Goal: Transaction & Acquisition: Purchase product/service

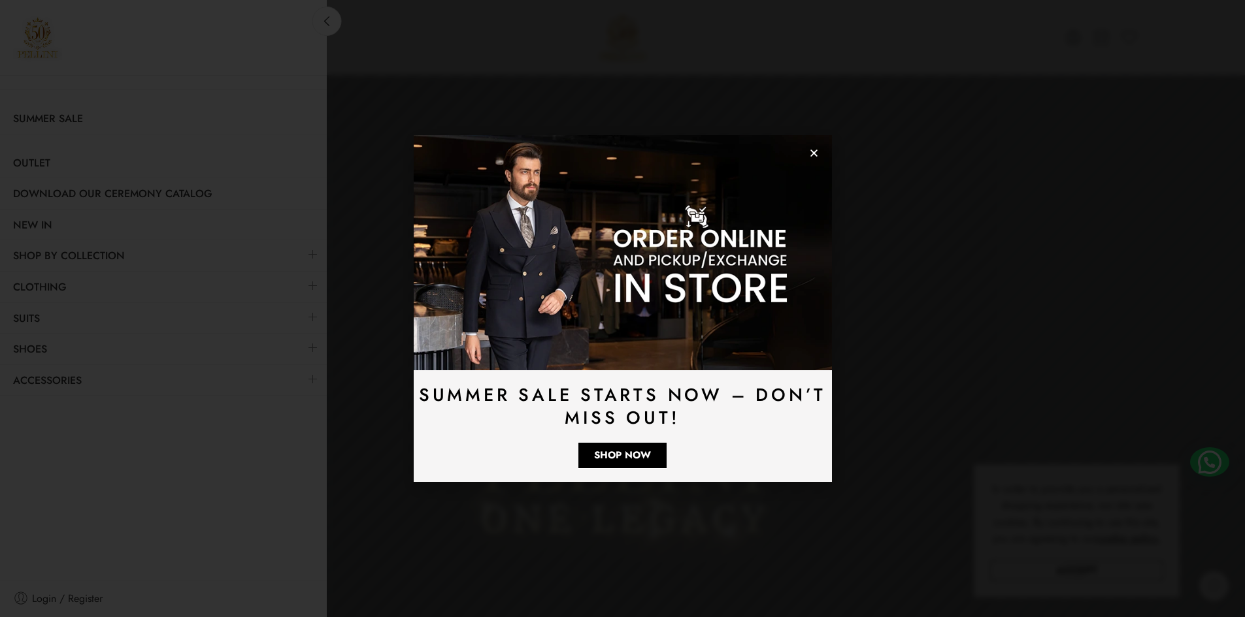
click at [813, 149] on icon "Close" at bounding box center [814, 153] width 10 height 10
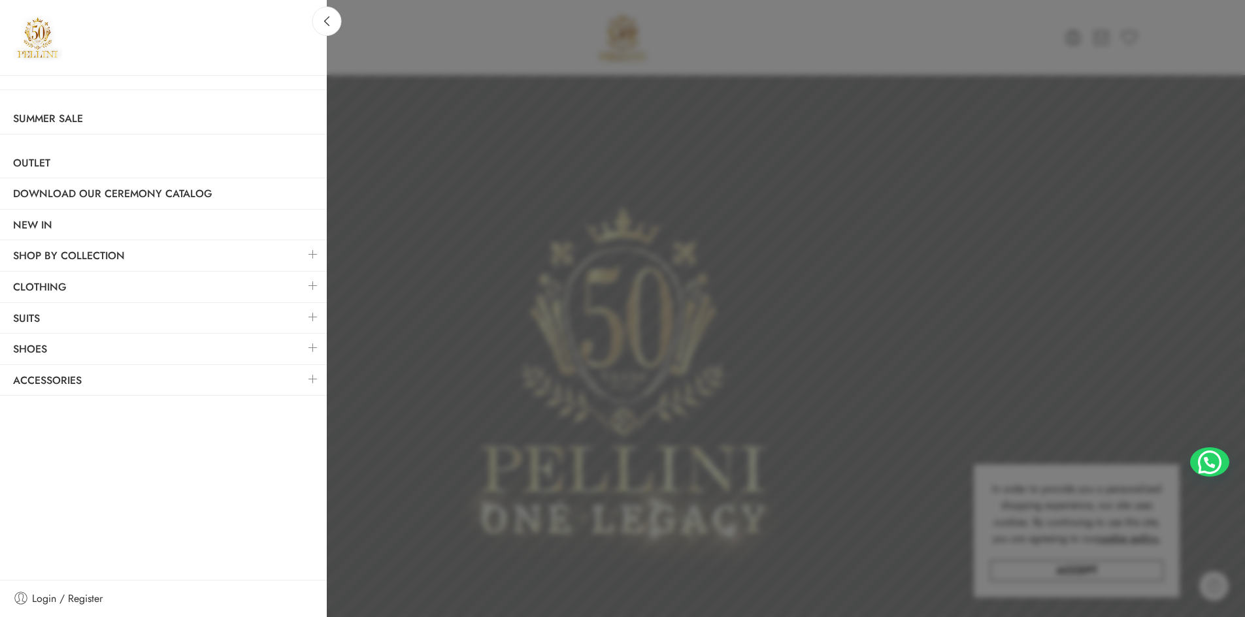
click at [312, 284] on link at bounding box center [312, 286] width 27 height 28
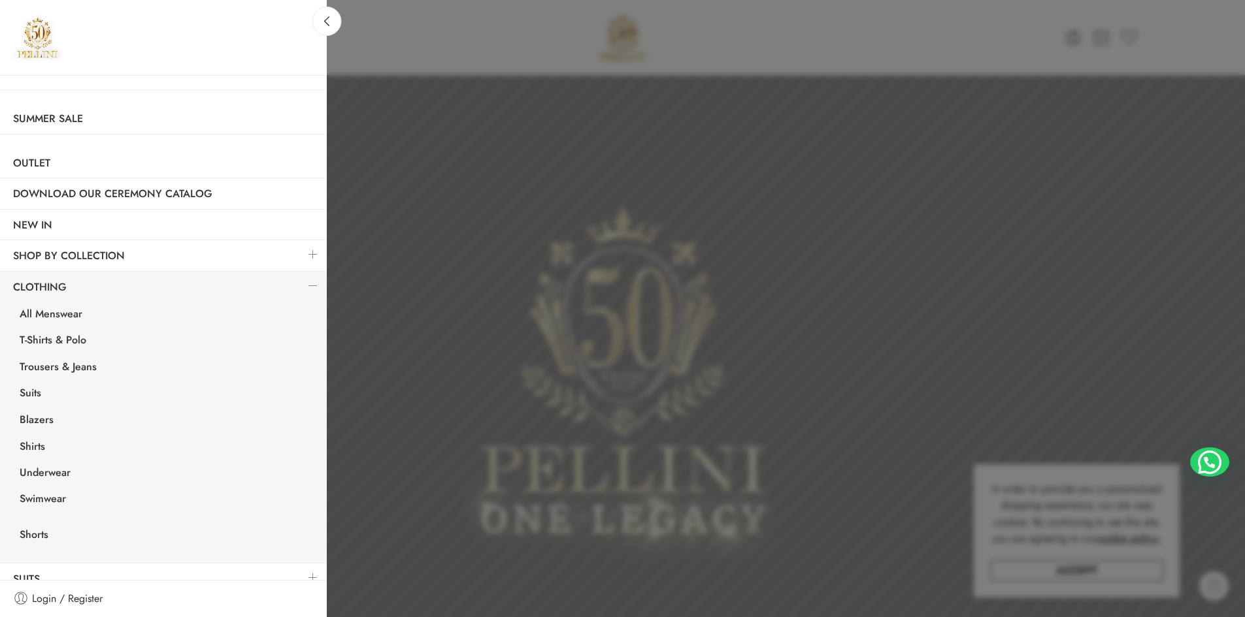
click at [312, 284] on link at bounding box center [312, 286] width 27 height 28
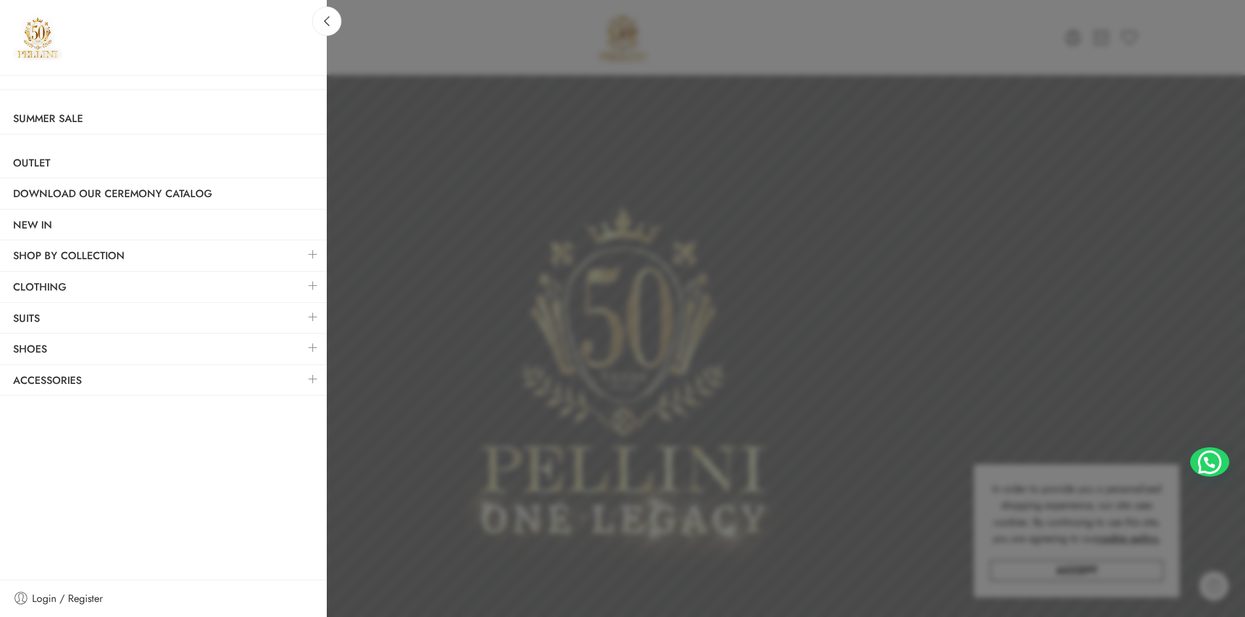
click at [316, 284] on link at bounding box center [312, 286] width 27 height 28
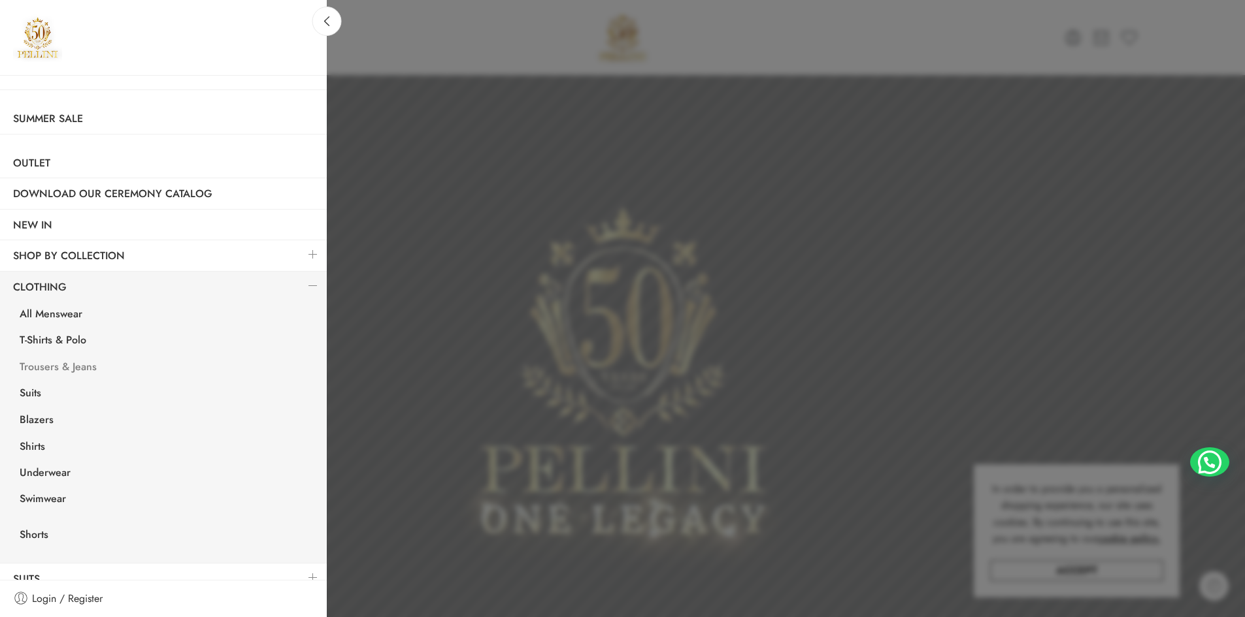
click at [96, 365] on link "Trousers & Jeans" at bounding box center [167, 368] width 320 height 27
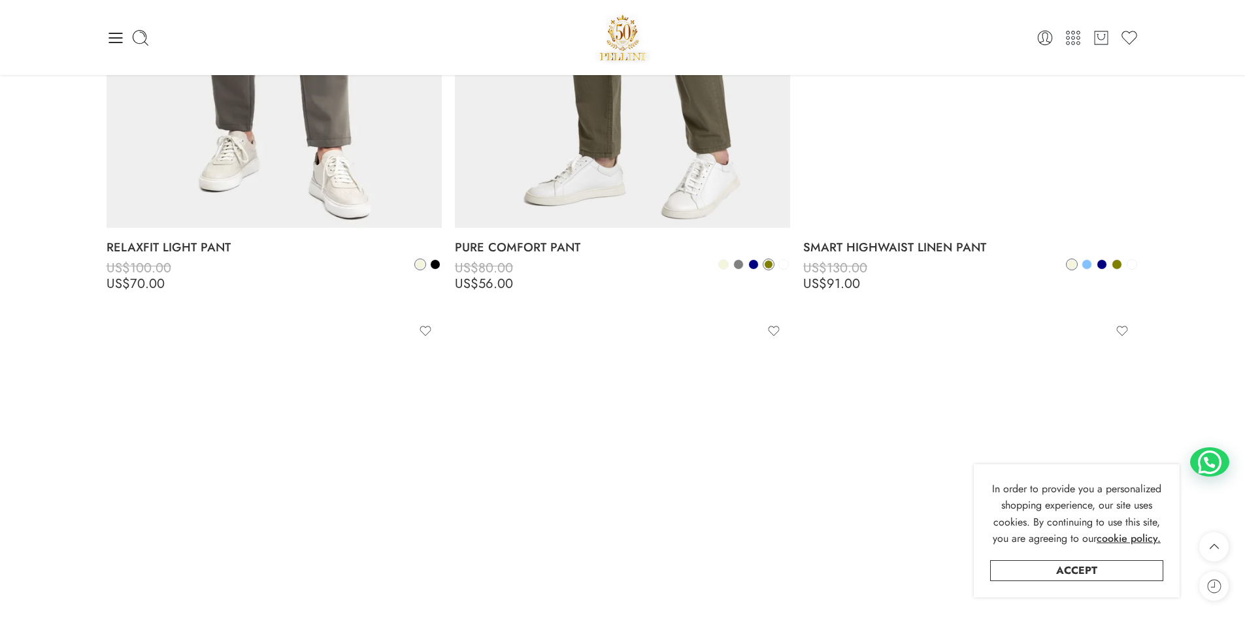
scroll to position [980, 0]
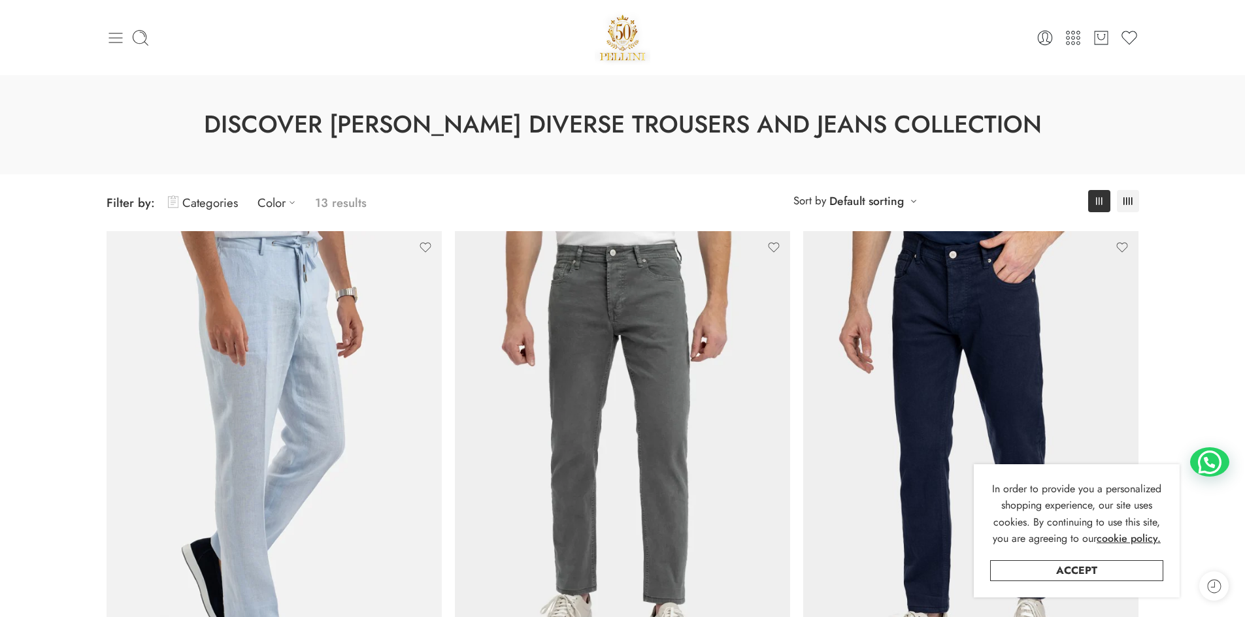
click at [114, 37] on icon at bounding box center [115, 38] width 14 height 10
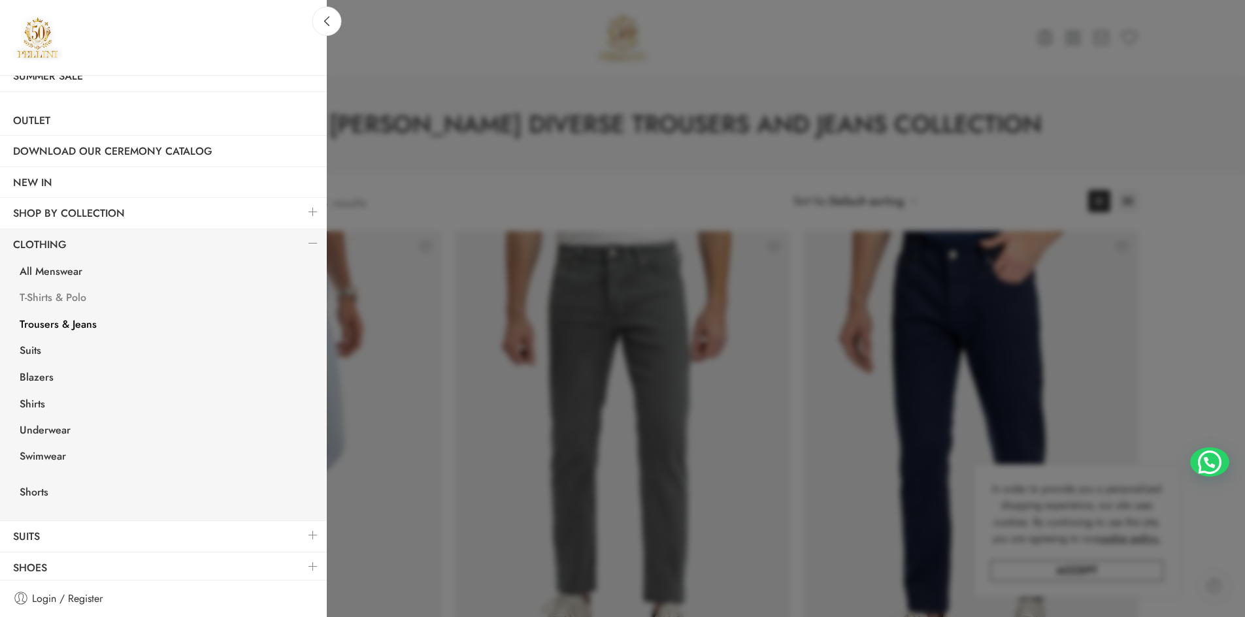
scroll to position [65, 0]
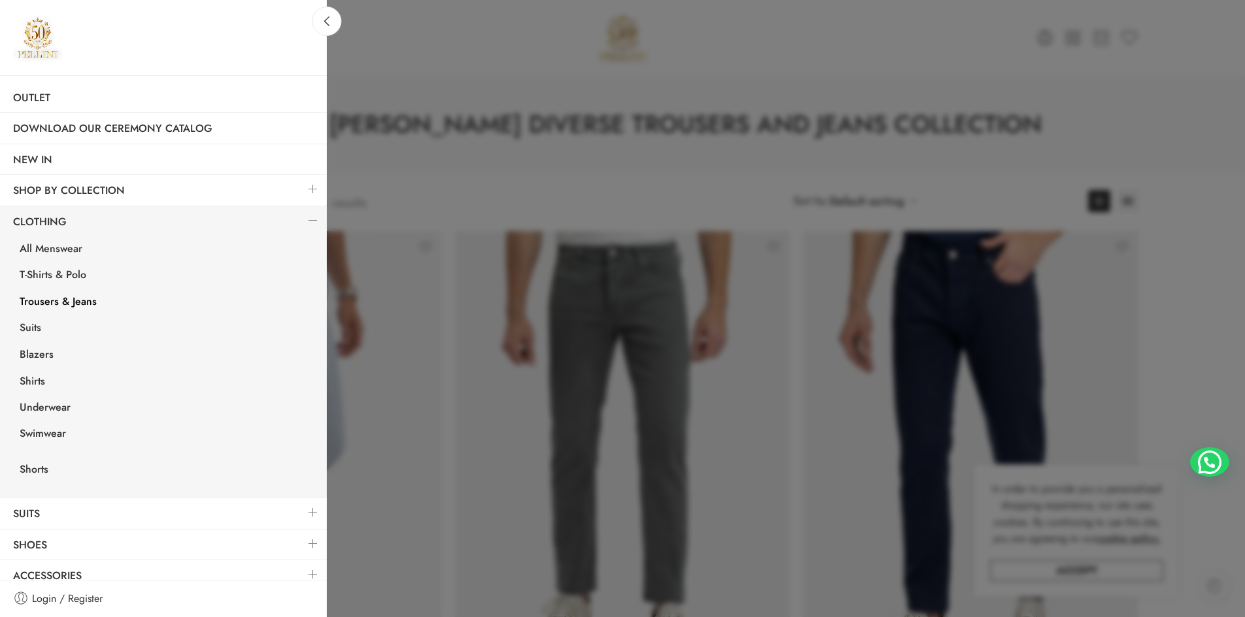
click at [302, 546] on link at bounding box center [312, 544] width 27 height 28
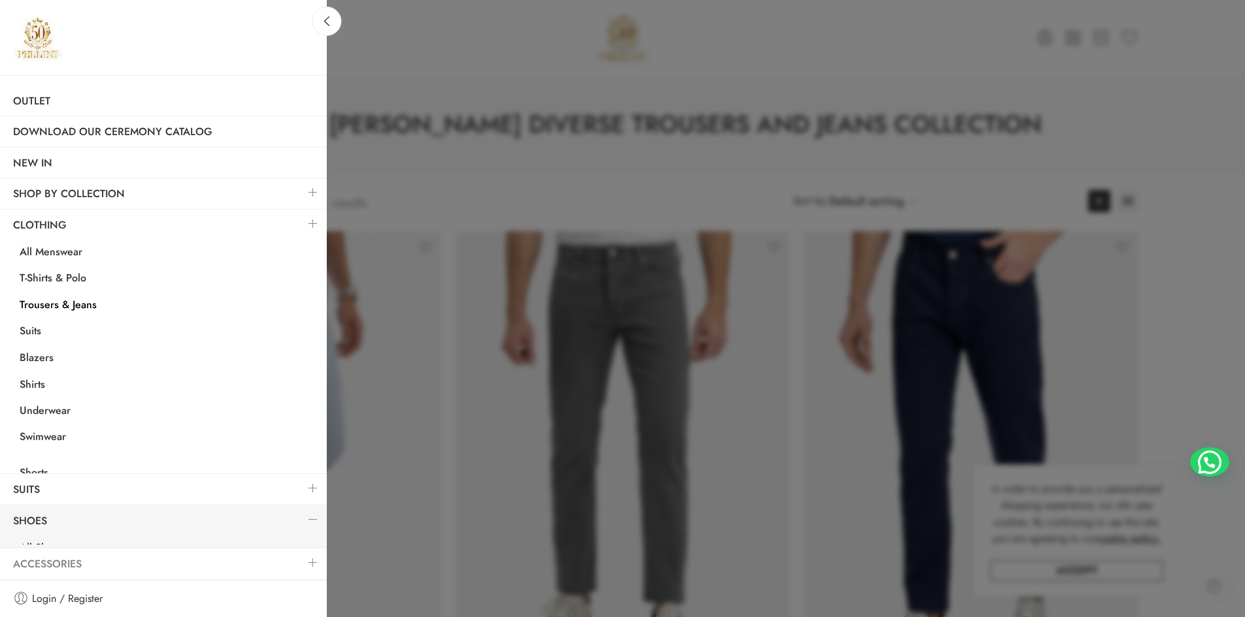
scroll to position [0, 0]
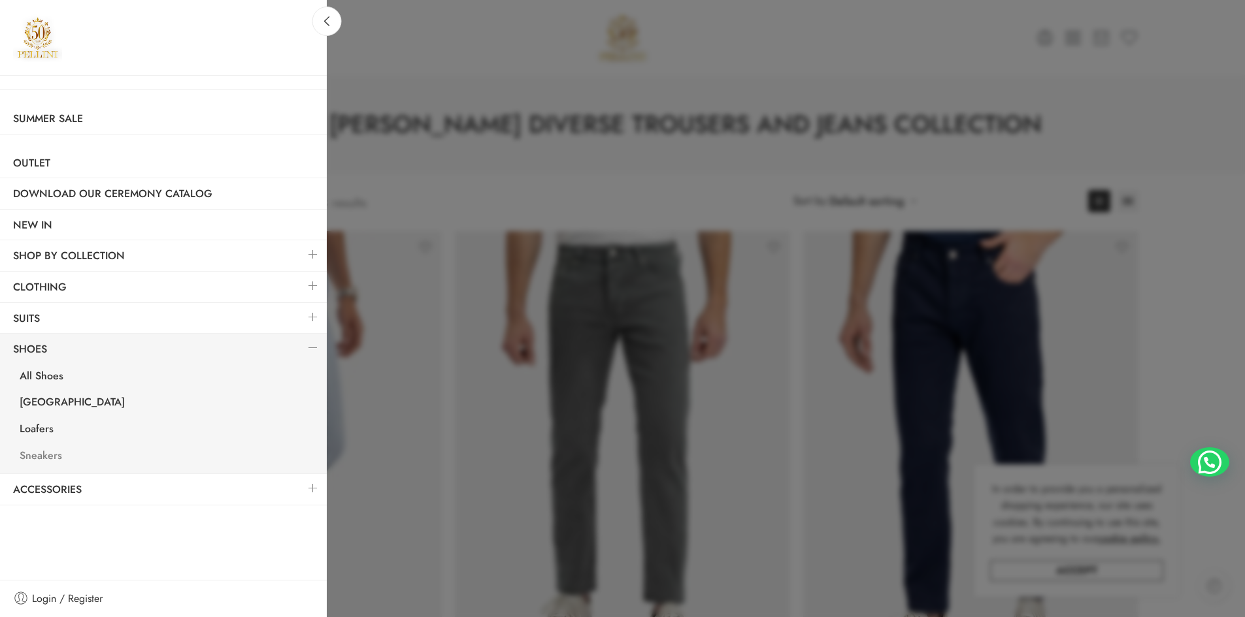
click at [45, 457] on link "Sneakers" at bounding box center [167, 457] width 320 height 27
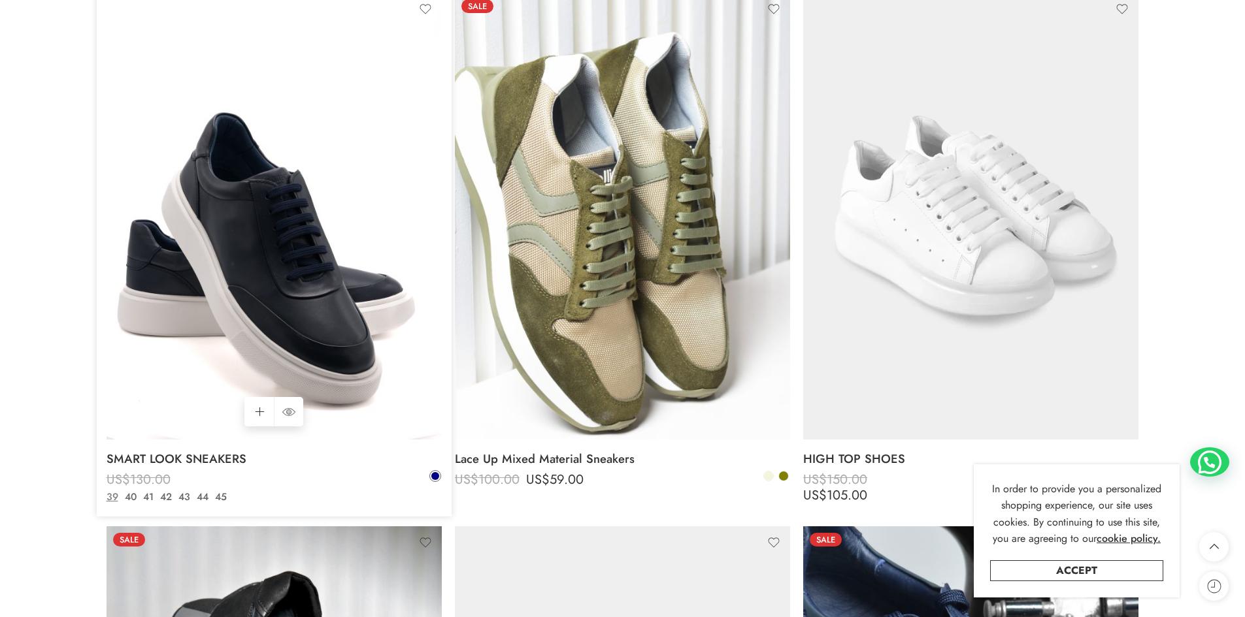
scroll to position [1372, 0]
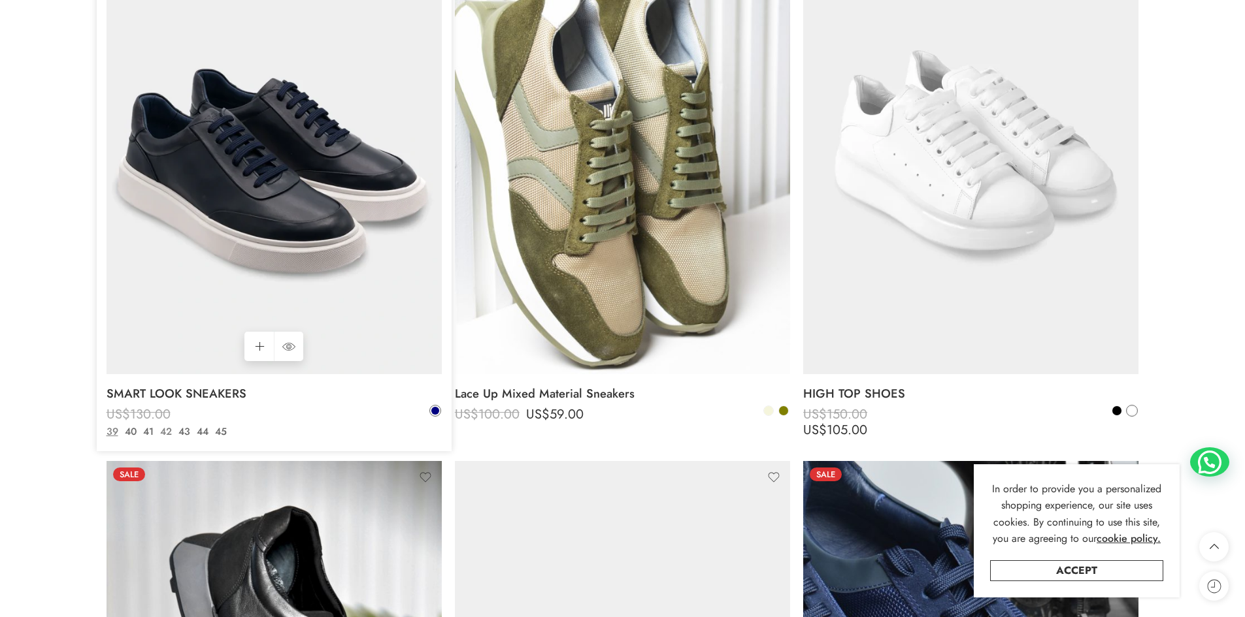
click at [169, 434] on link "42" at bounding box center [166, 432] width 18 height 15
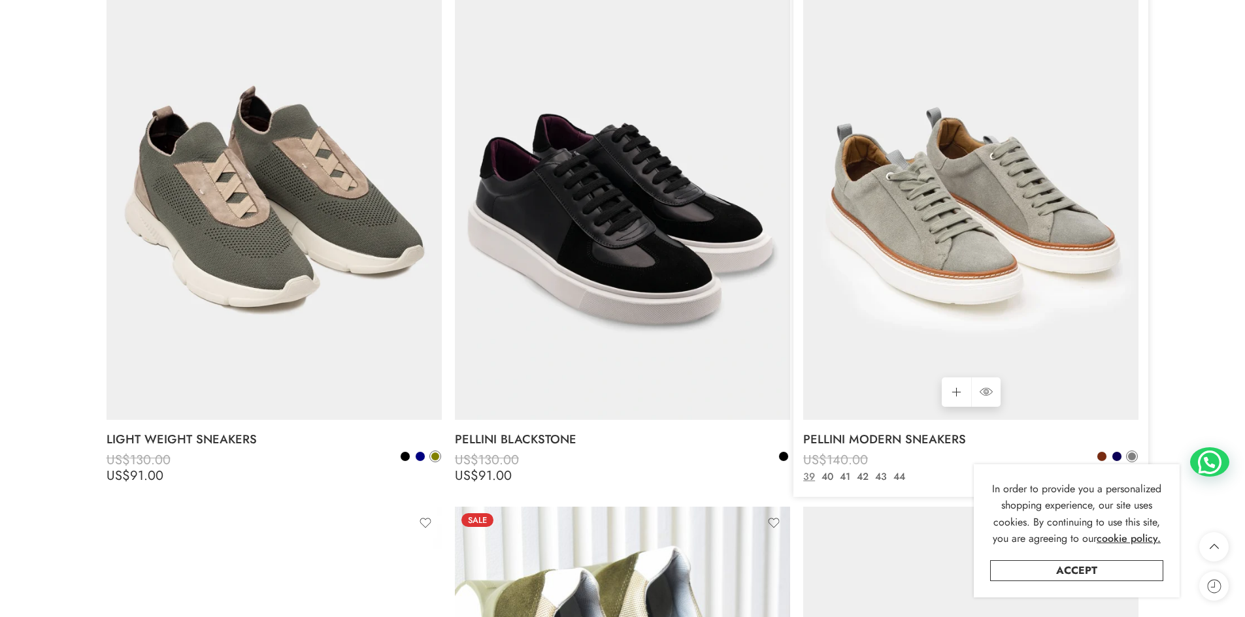
scroll to position [1241, 0]
